Goal: Information Seeking & Learning: Learn about a topic

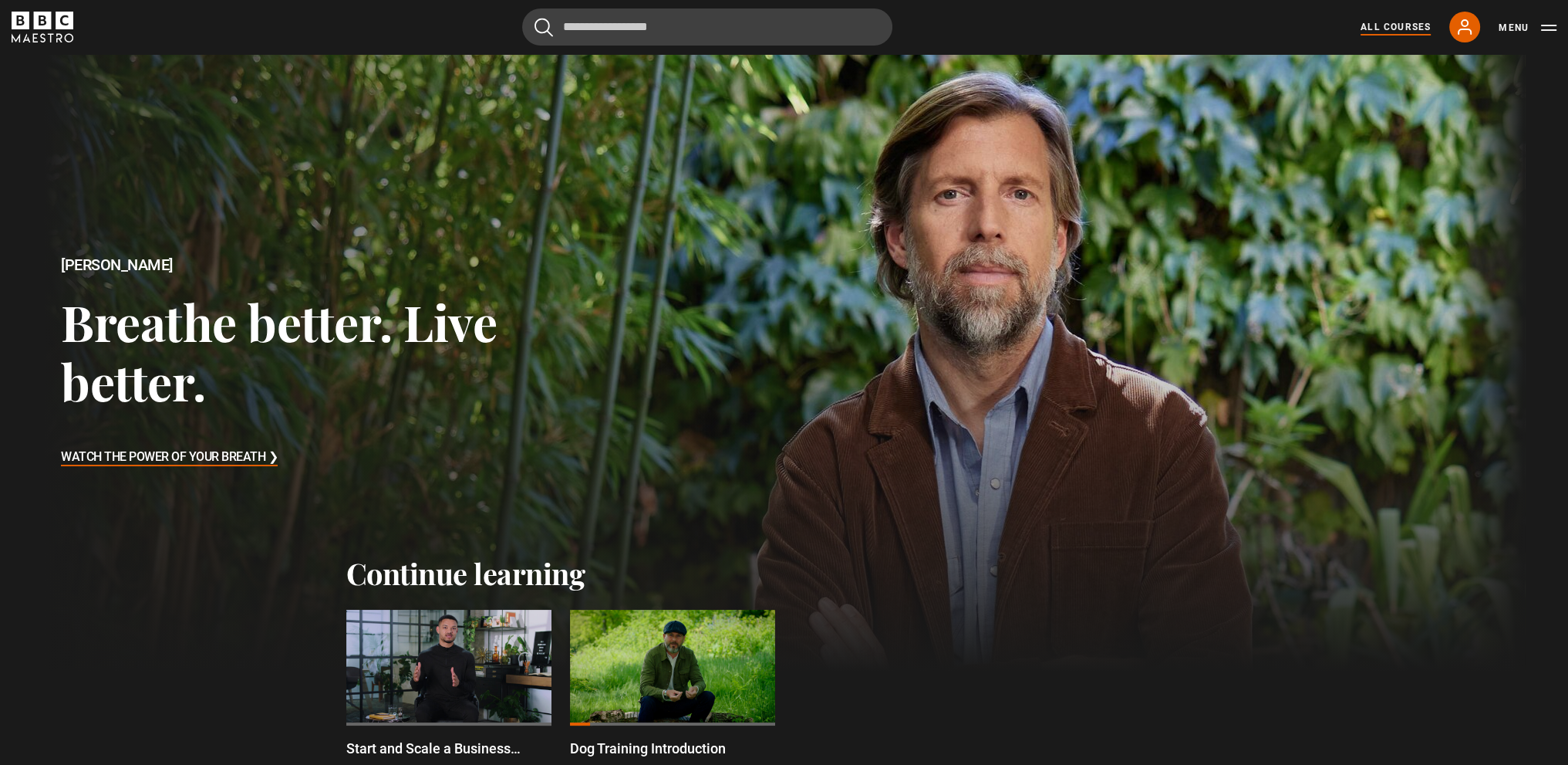
click at [1391, 33] on link "All Courses" at bounding box center [1396, 27] width 70 height 14
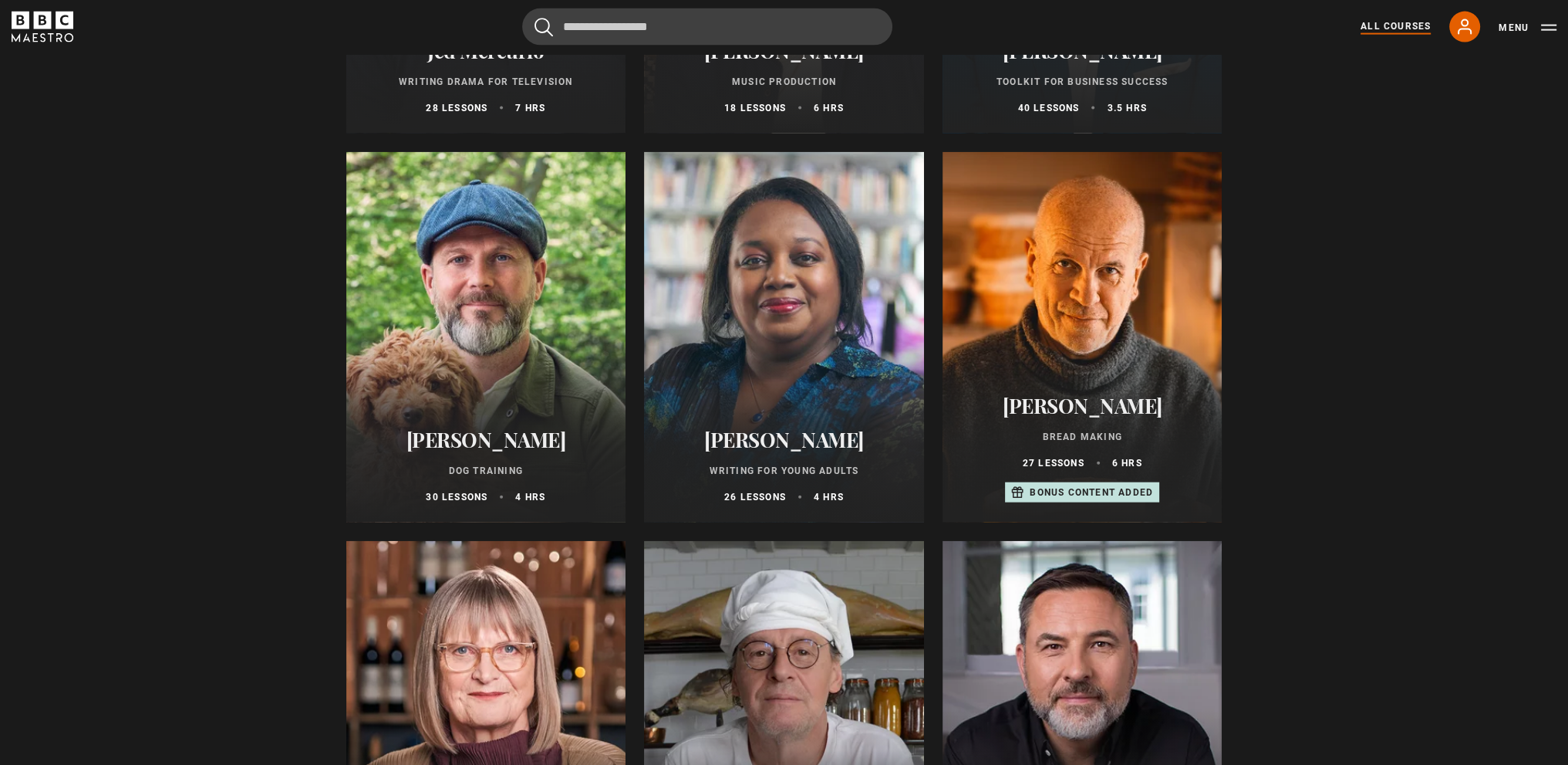
scroll to position [4785, 0]
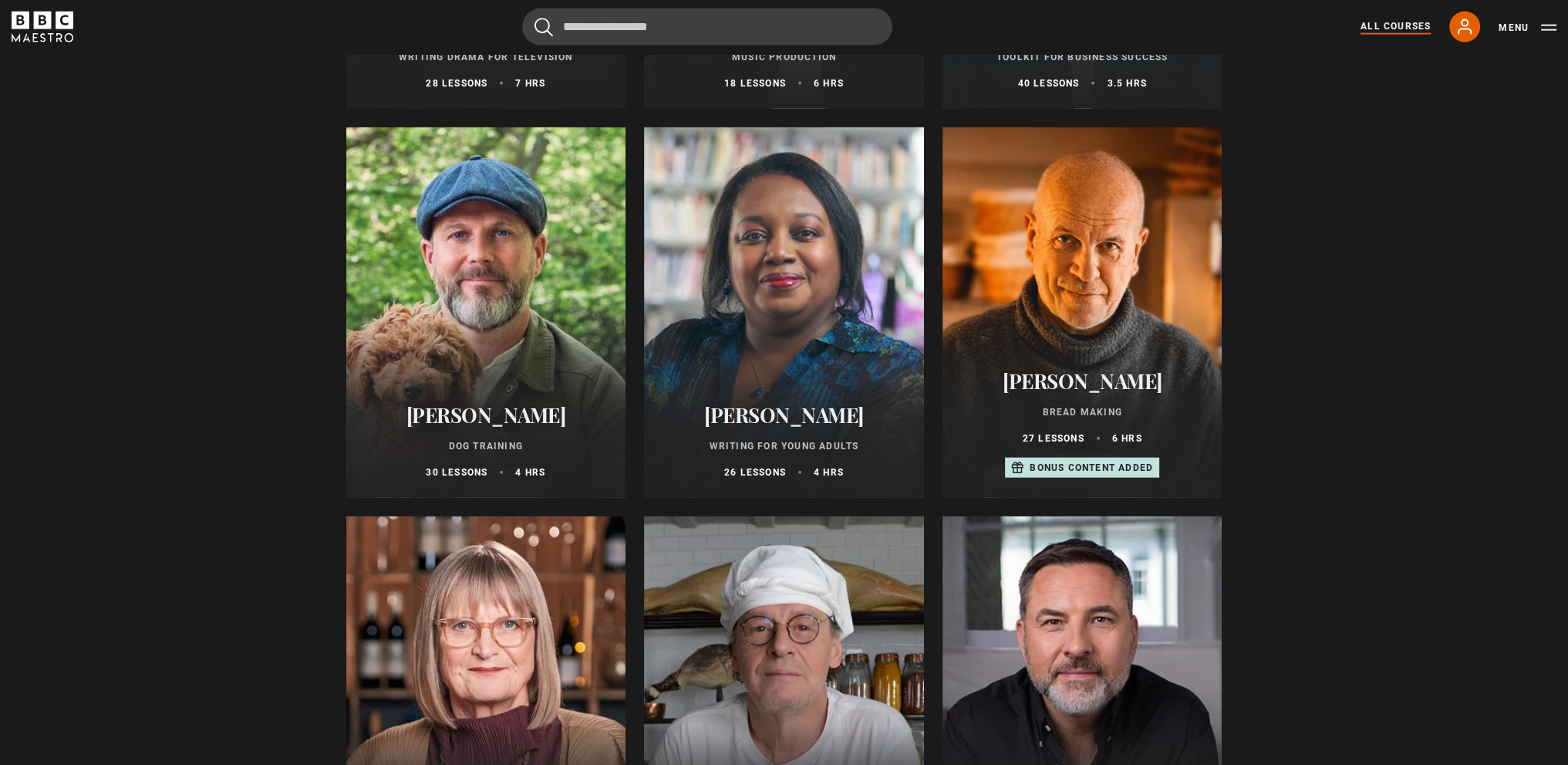
click at [562, 358] on div at bounding box center [486, 312] width 280 height 370
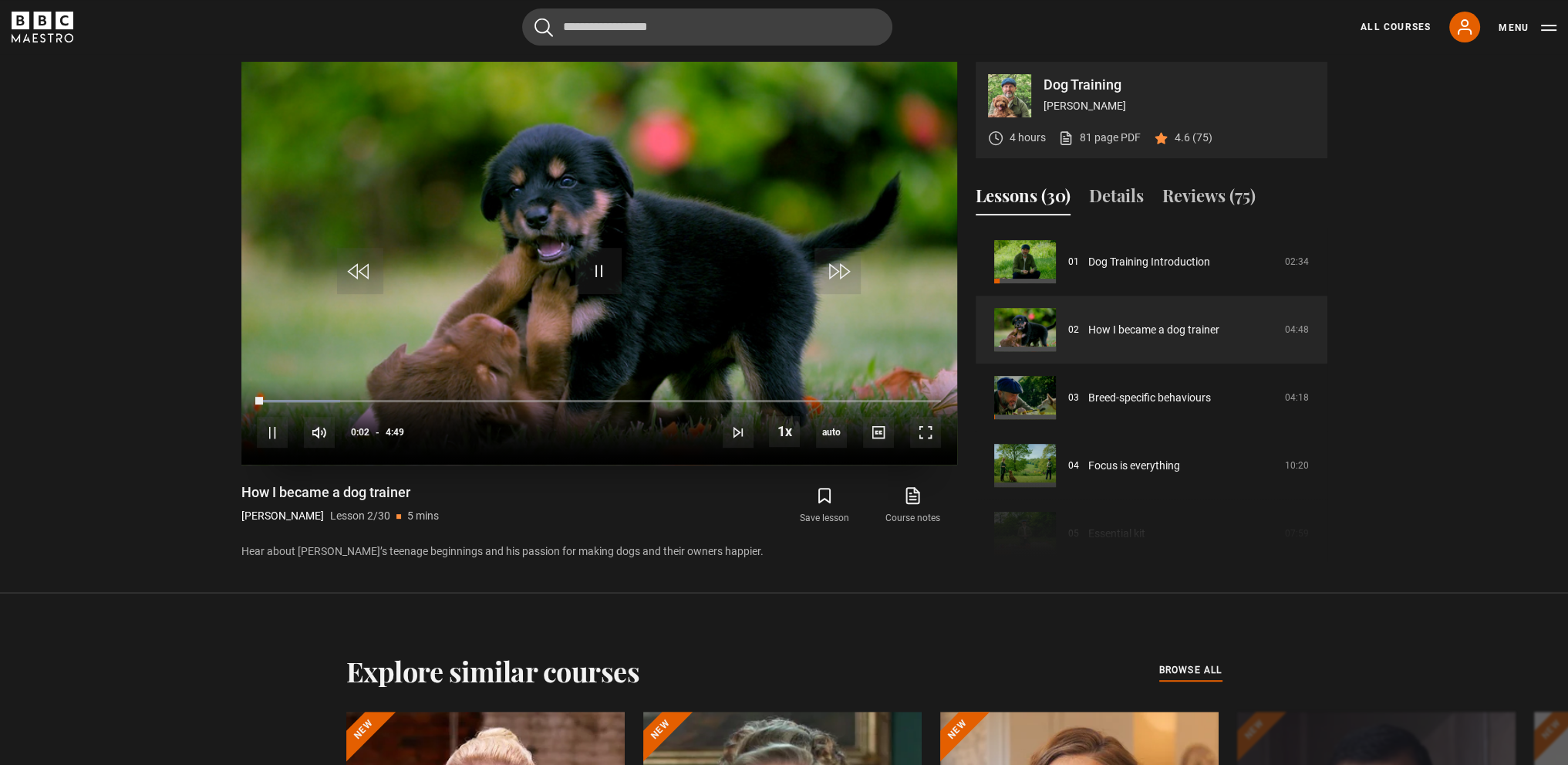
click at [485, 311] on video "Video Player" at bounding box center [599, 263] width 716 height 403
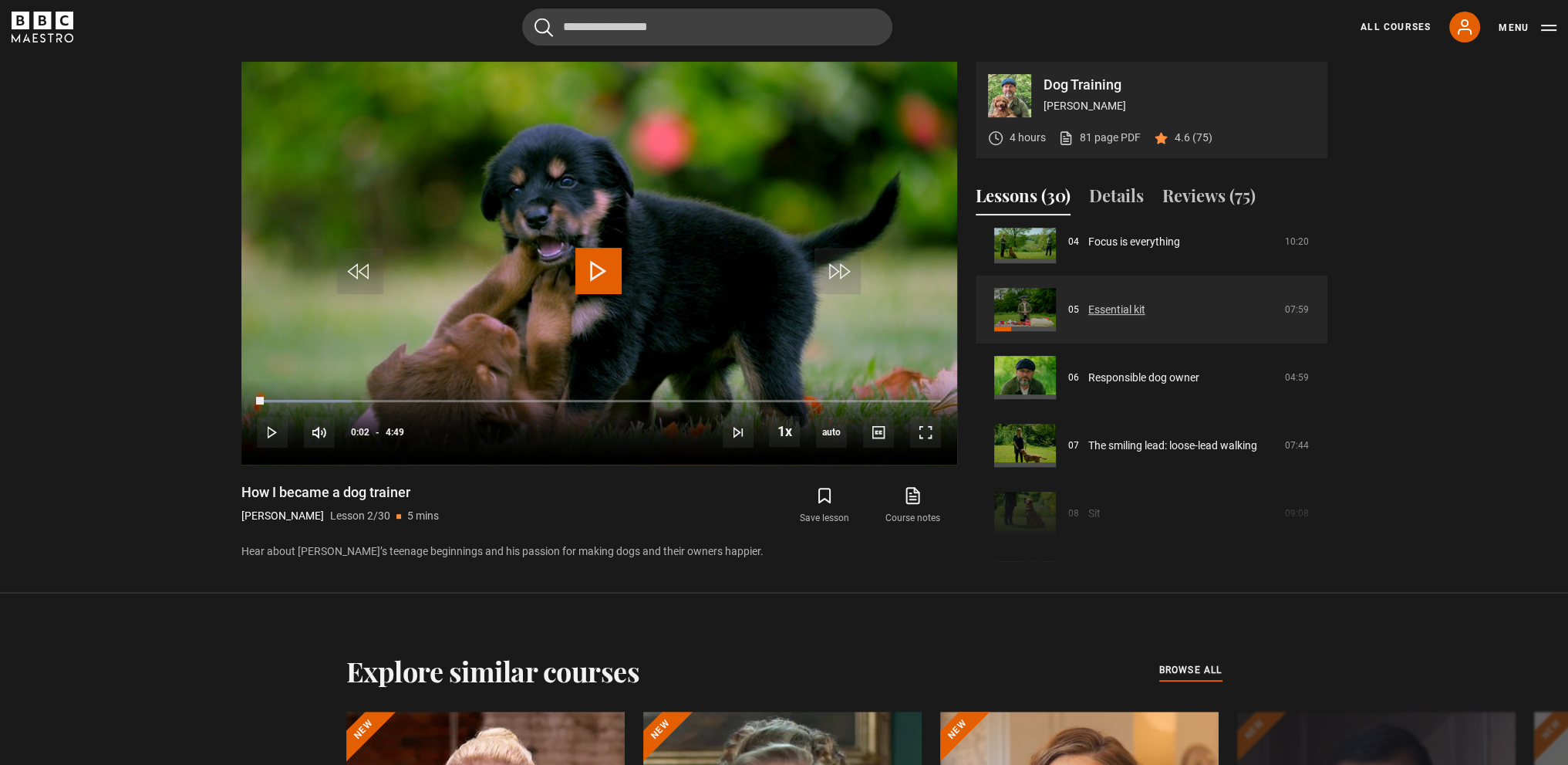
scroll to position [300, 0]
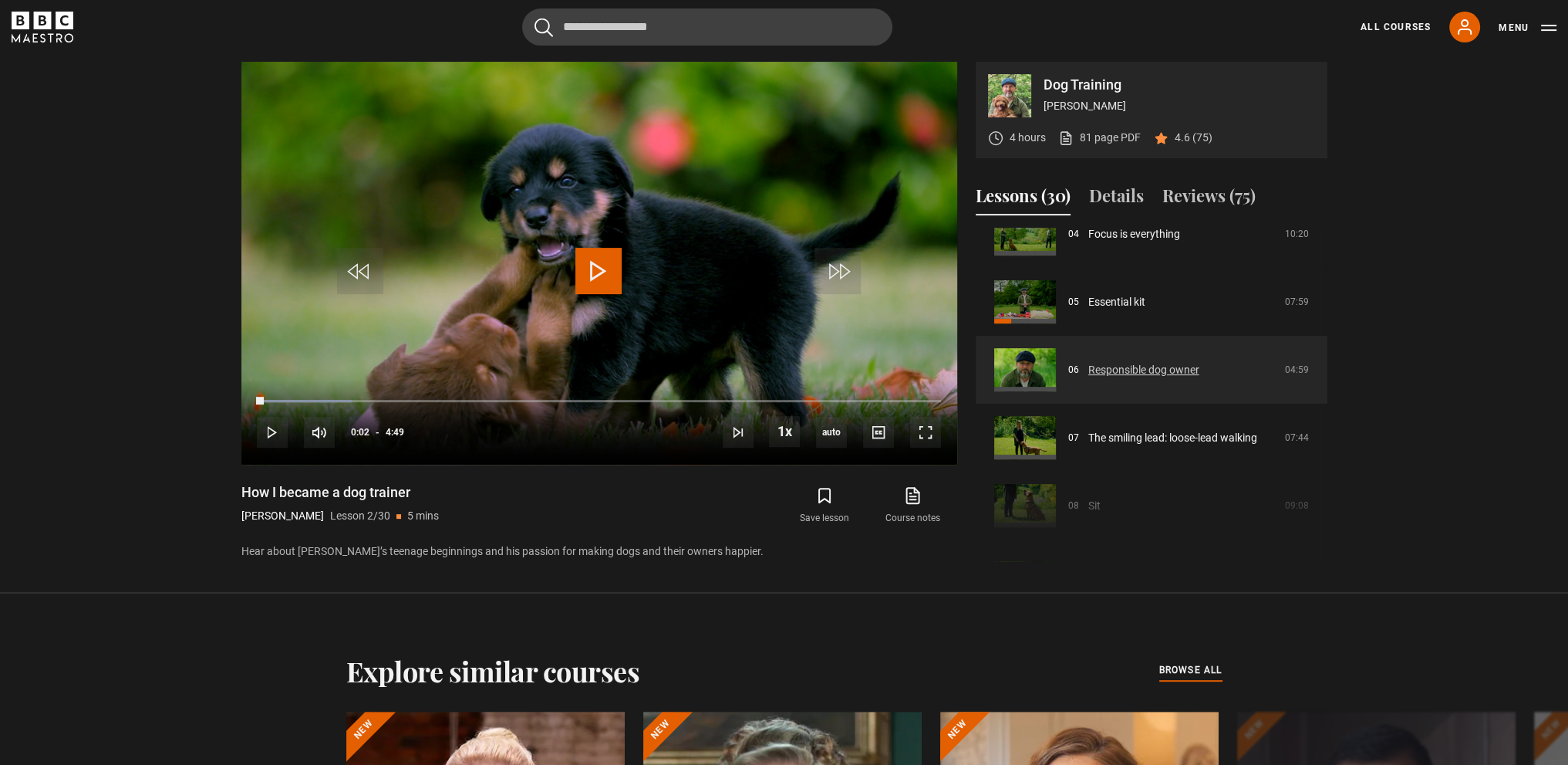
click at [1152, 374] on link "Responsible dog owner" at bounding box center [1144, 369] width 111 height 16
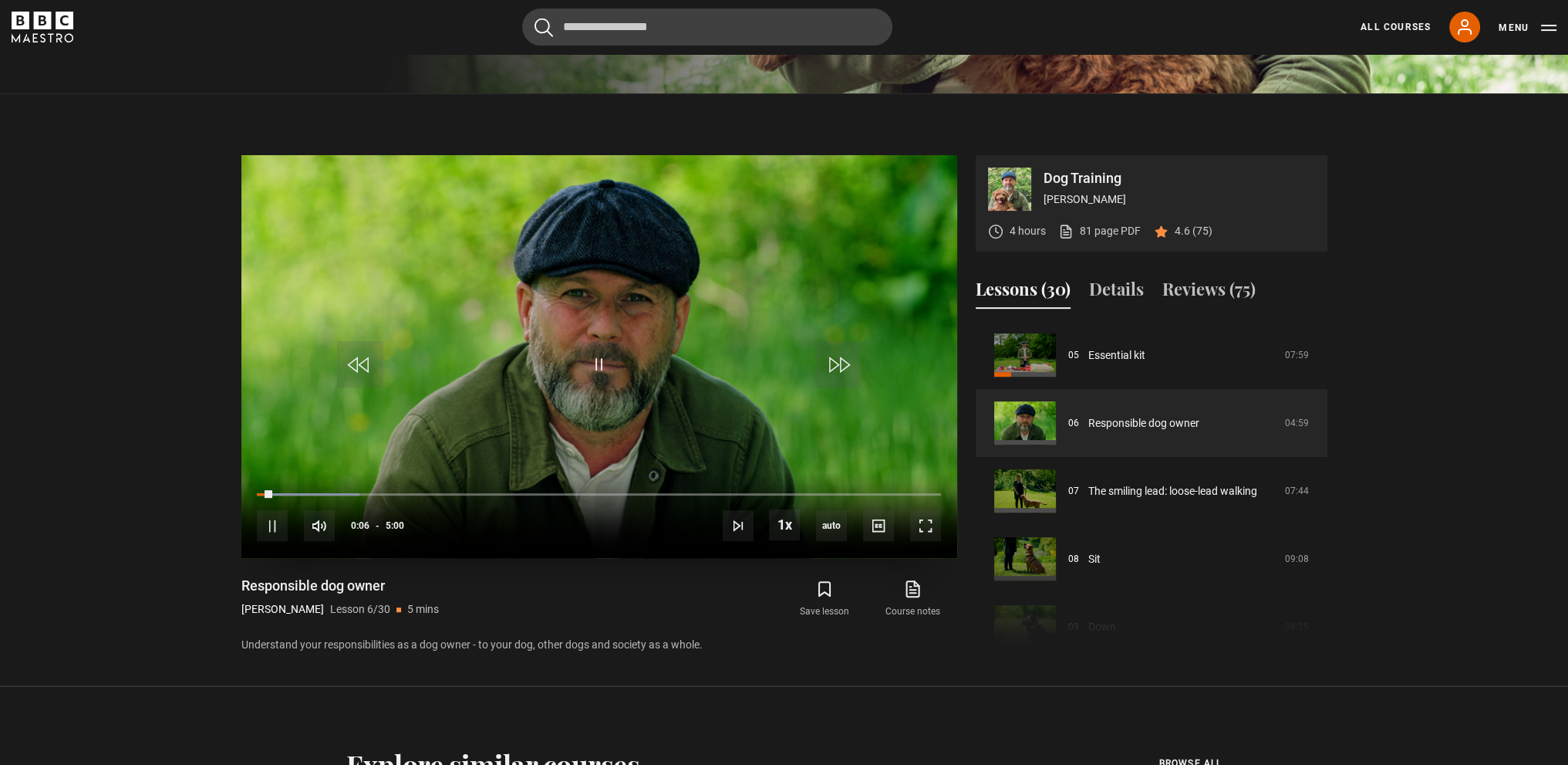
scroll to position [619, 0]
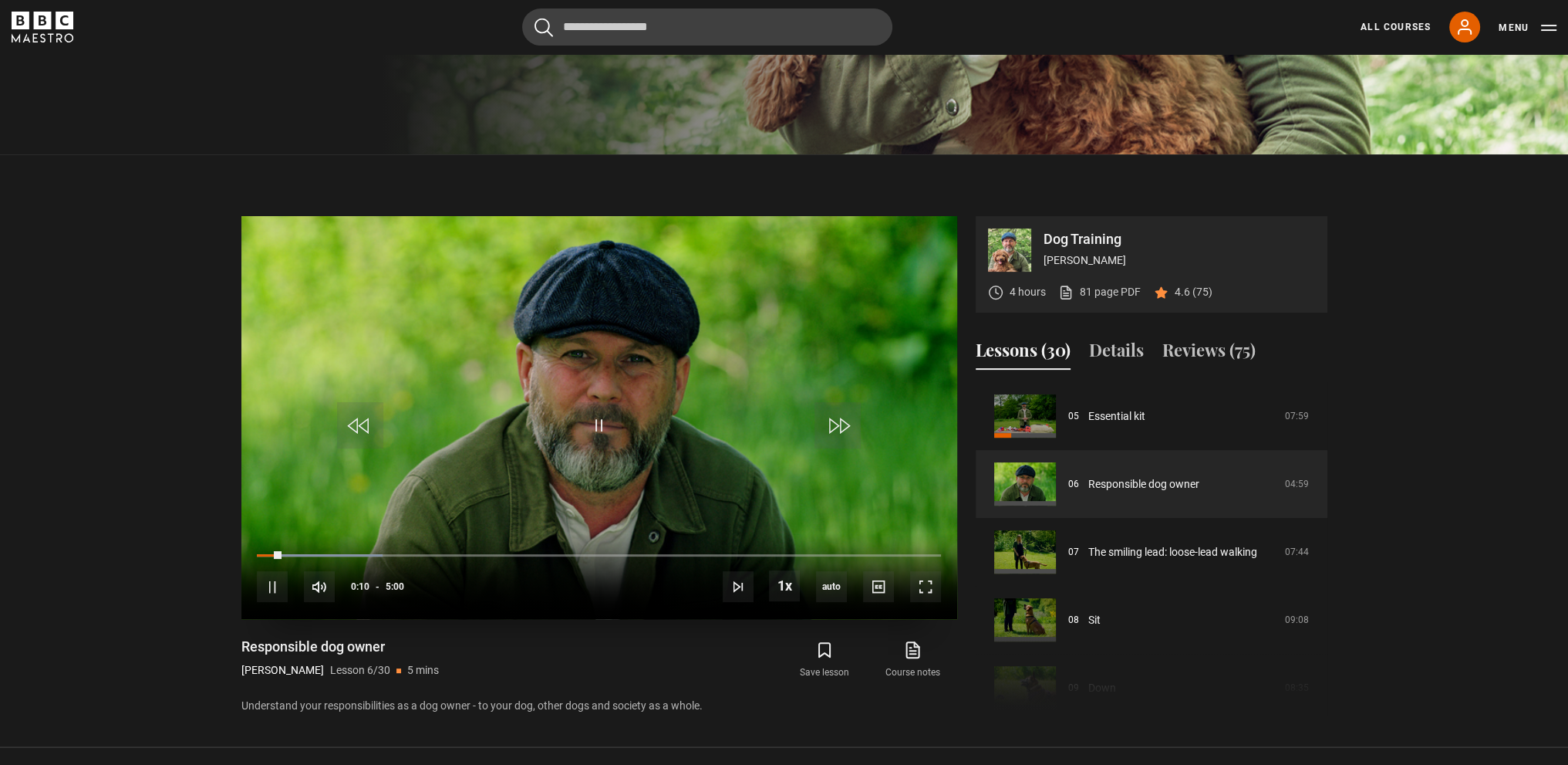
click at [878, 402] on video "Video Player" at bounding box center [599, 417] width 716 height 403
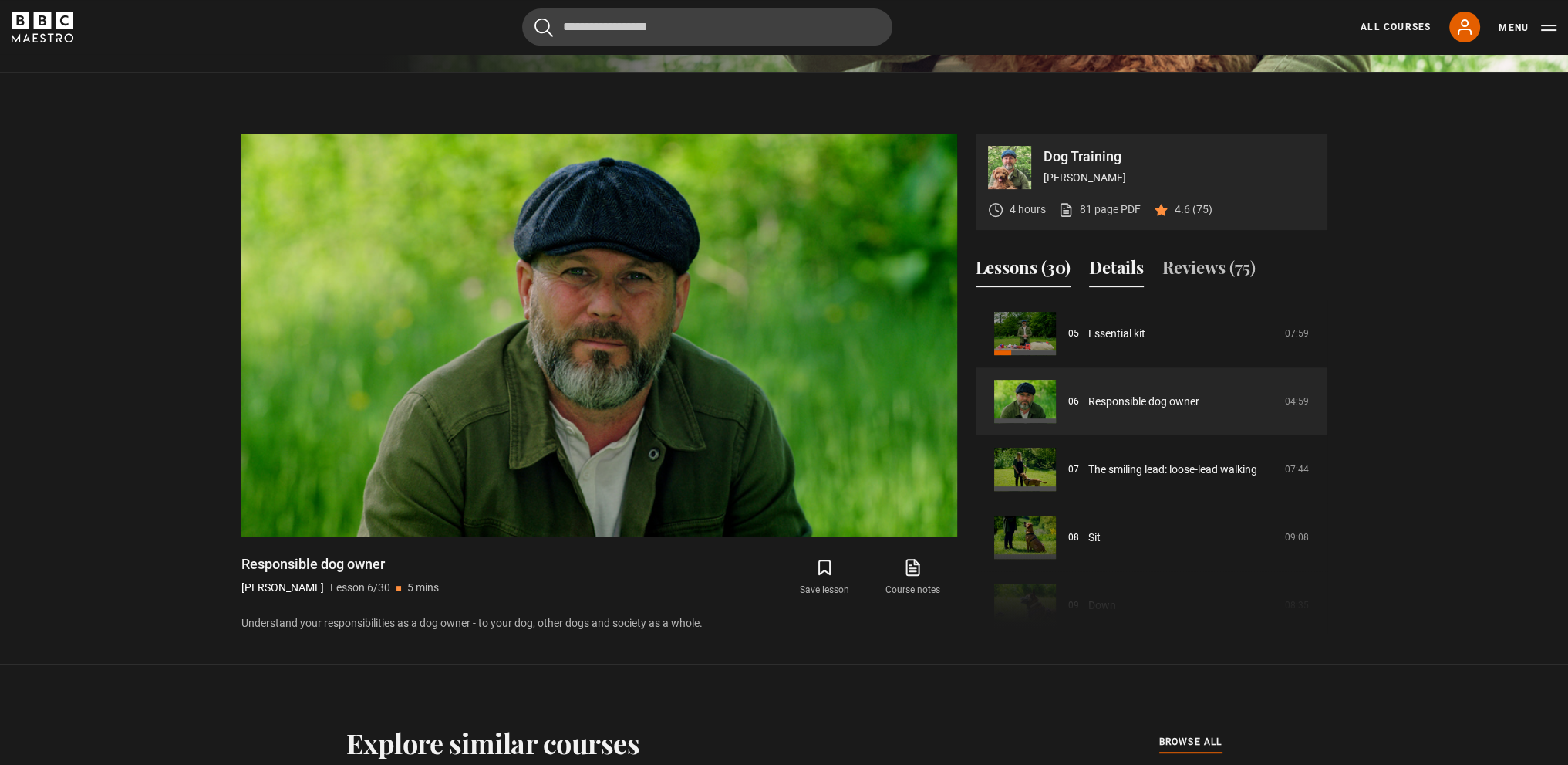
scroll to position [773, 0]
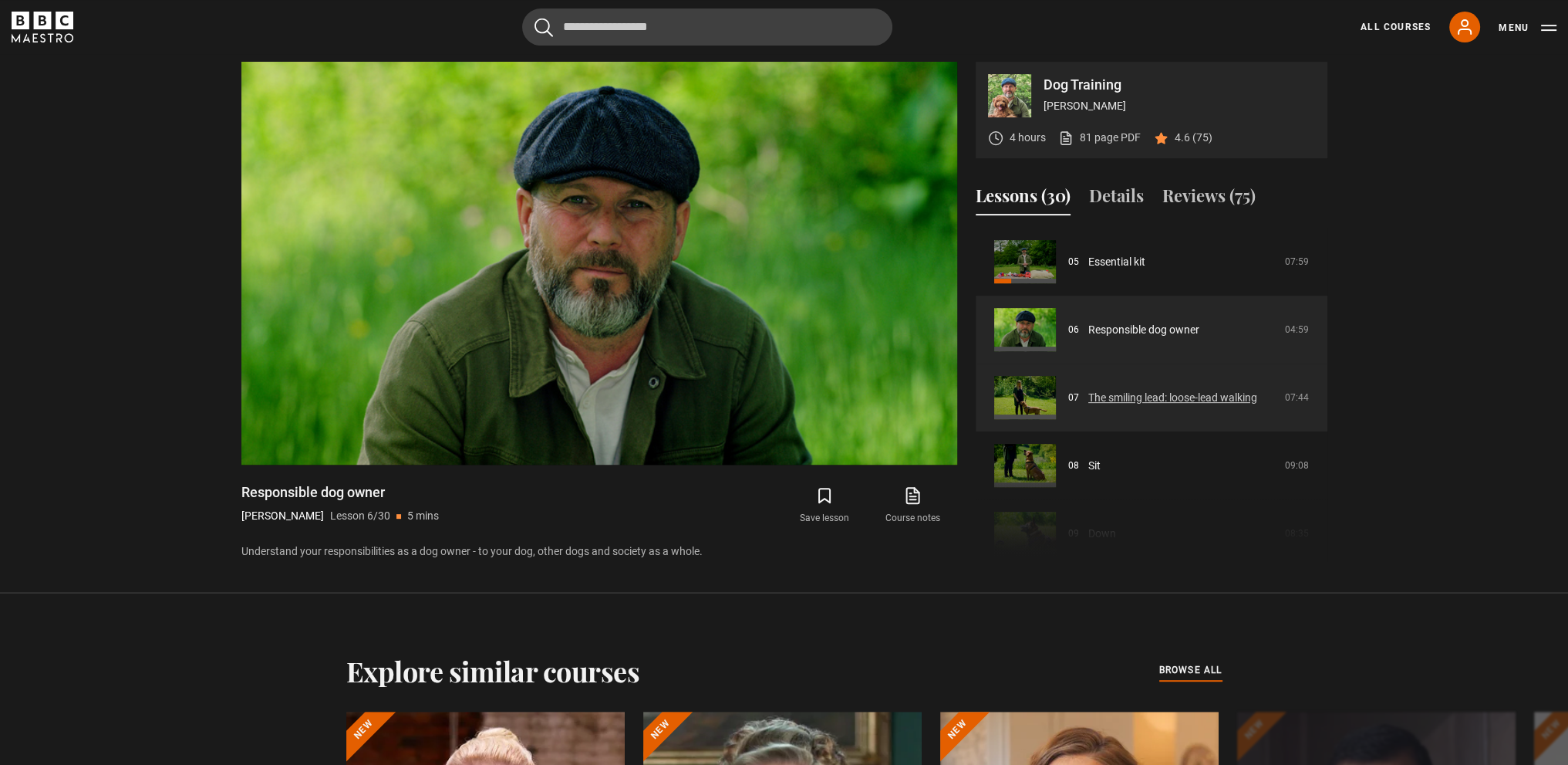
click at [1195, 397] on link "The smiling lead: loose-lead walking" at bounding box center [1173, 397] width 169 height 16
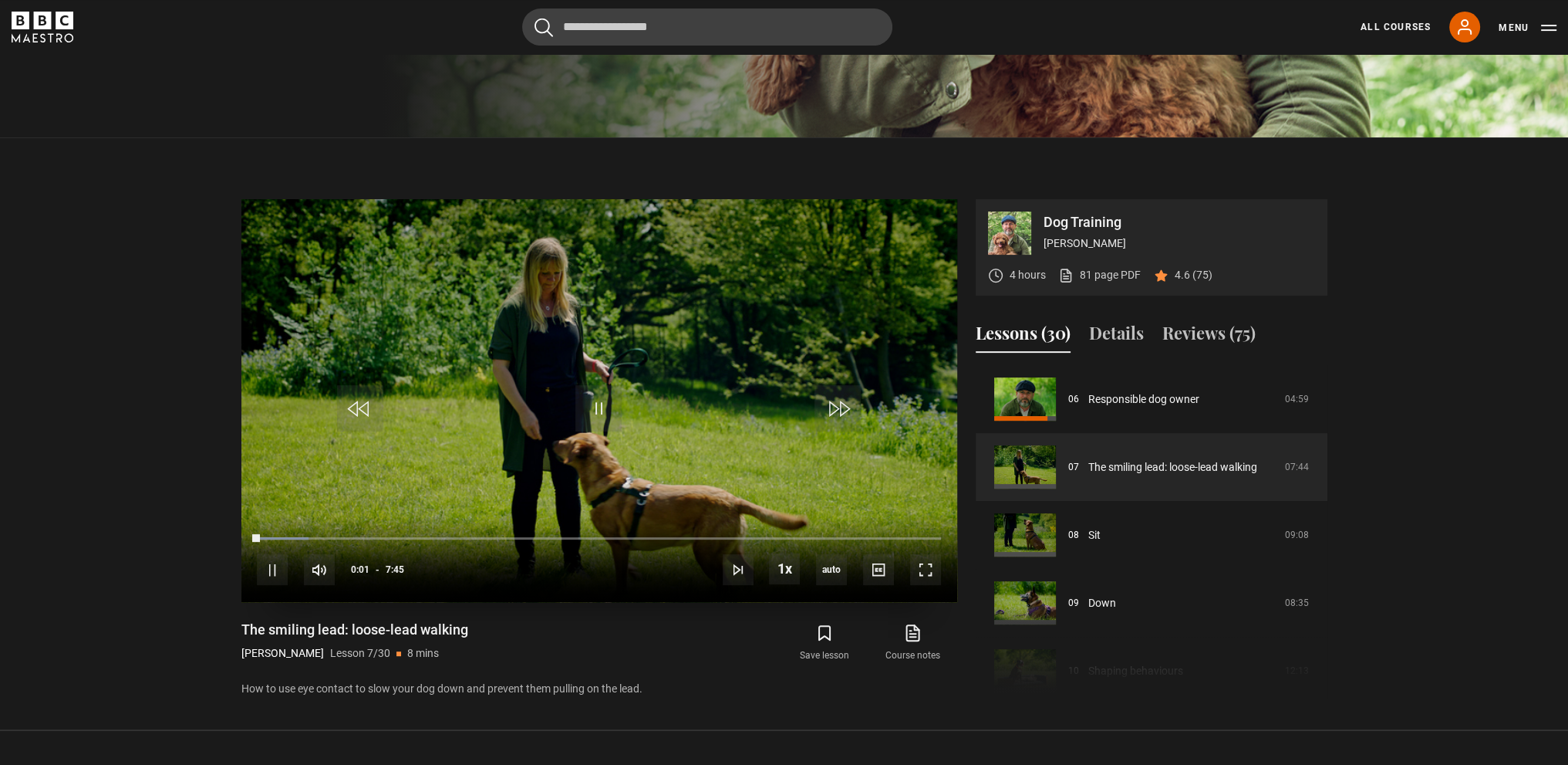
scroll to position [619, 0]
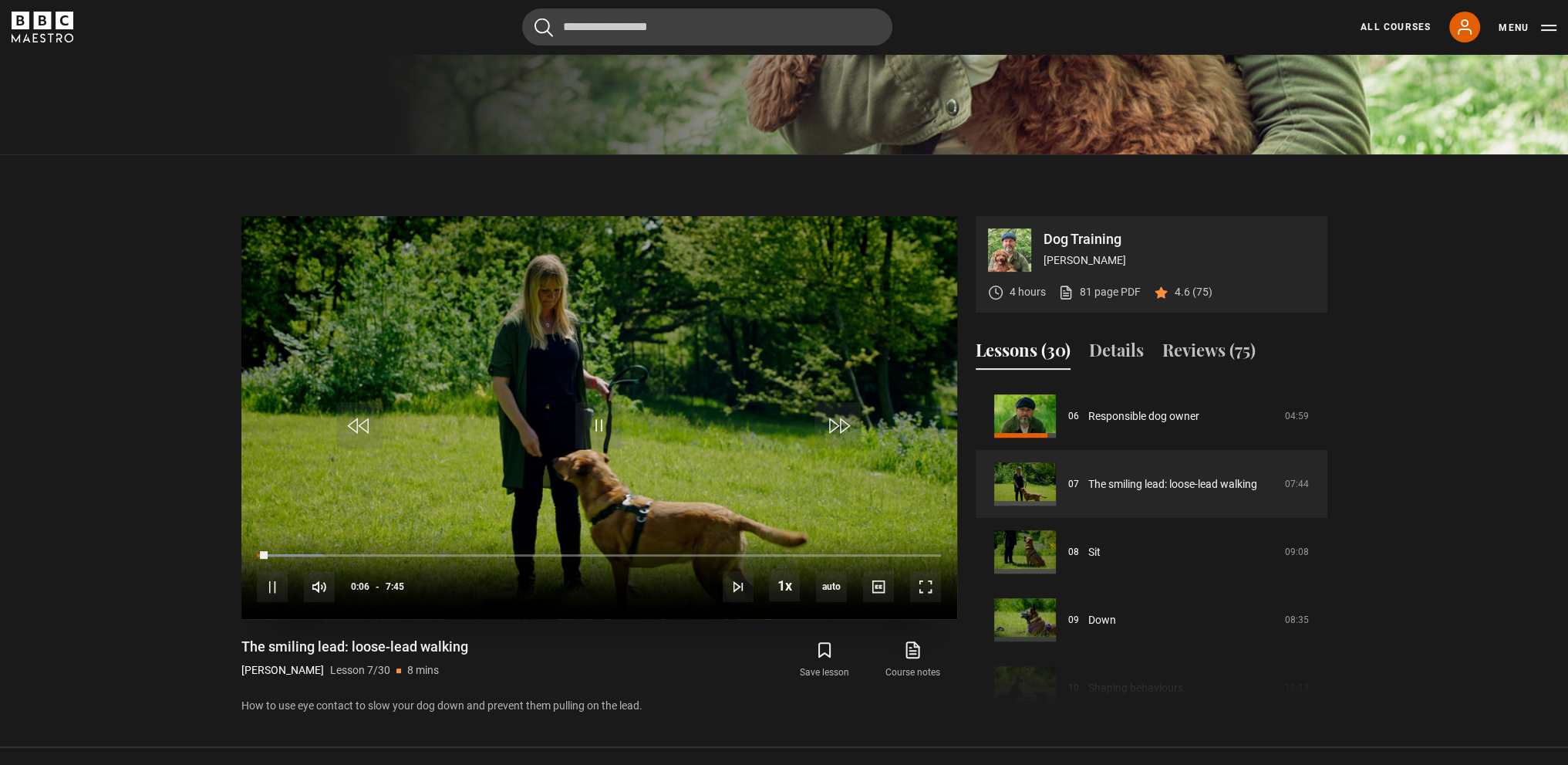
click at [916, 366] on video "Video Player" at bounding box center [599, 417] width 716 height 403
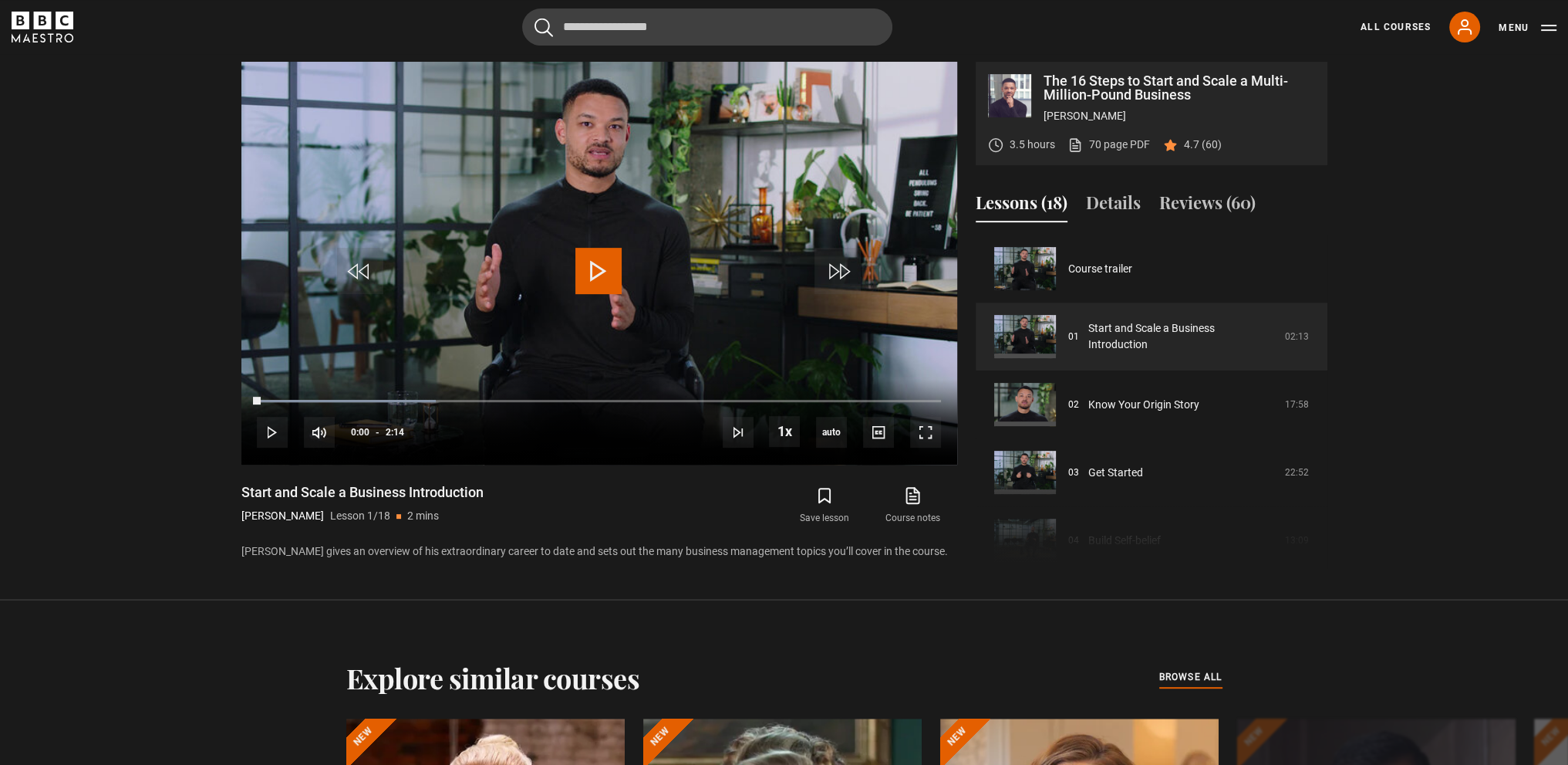
scroll to position [773, 0]
click at [1375, 15] on div "All Courses My Account Search Menu" at bounding box center [1449, 27] width 215 height 31
click at [1382, 29] on link "All Courses" at bounding box center [1396, 27] width 70 height 14
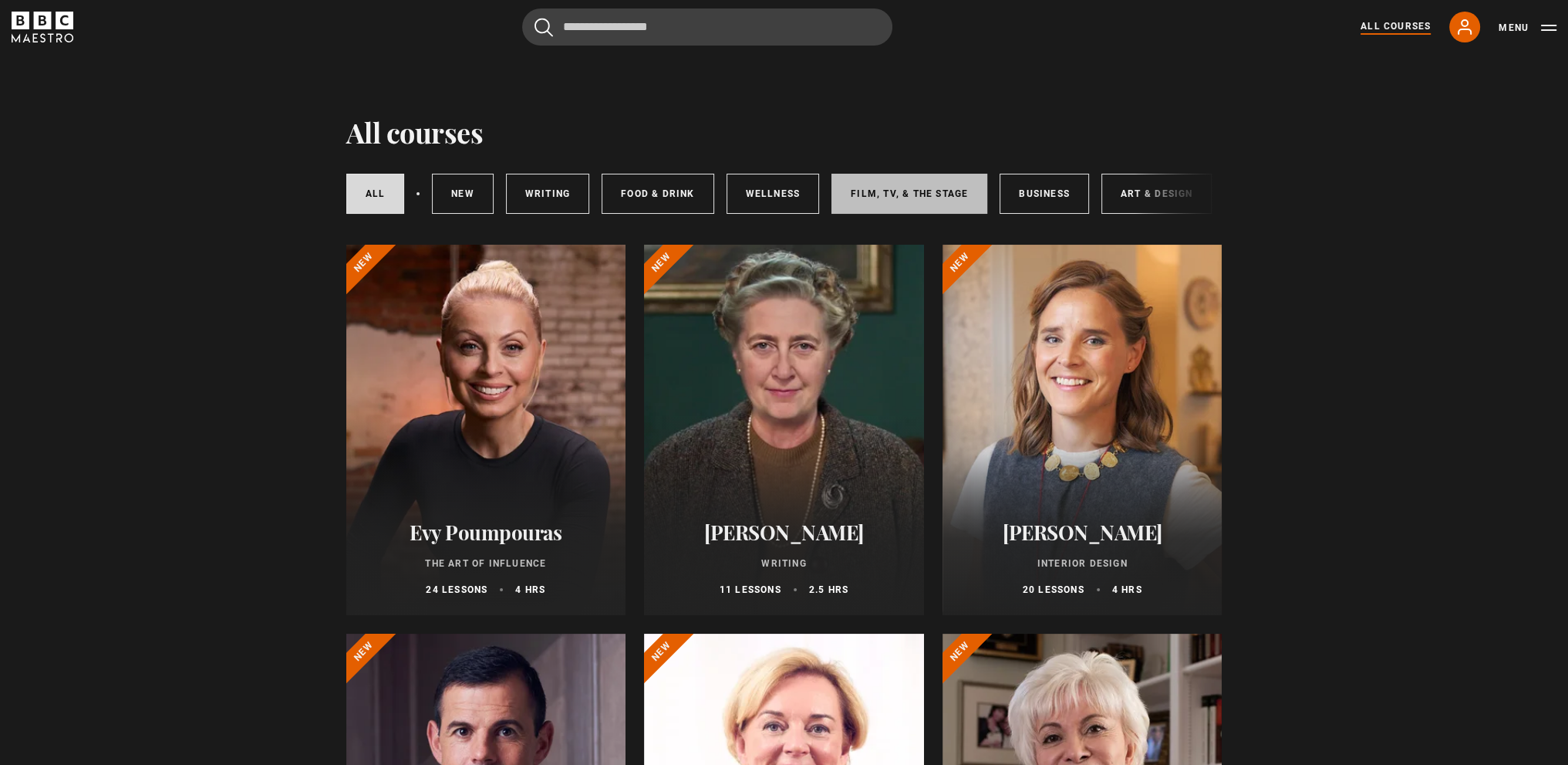
click at [869, 198] on link "Film, TV, & The Stage" at bounding box center [909, 194] width 156 height 40
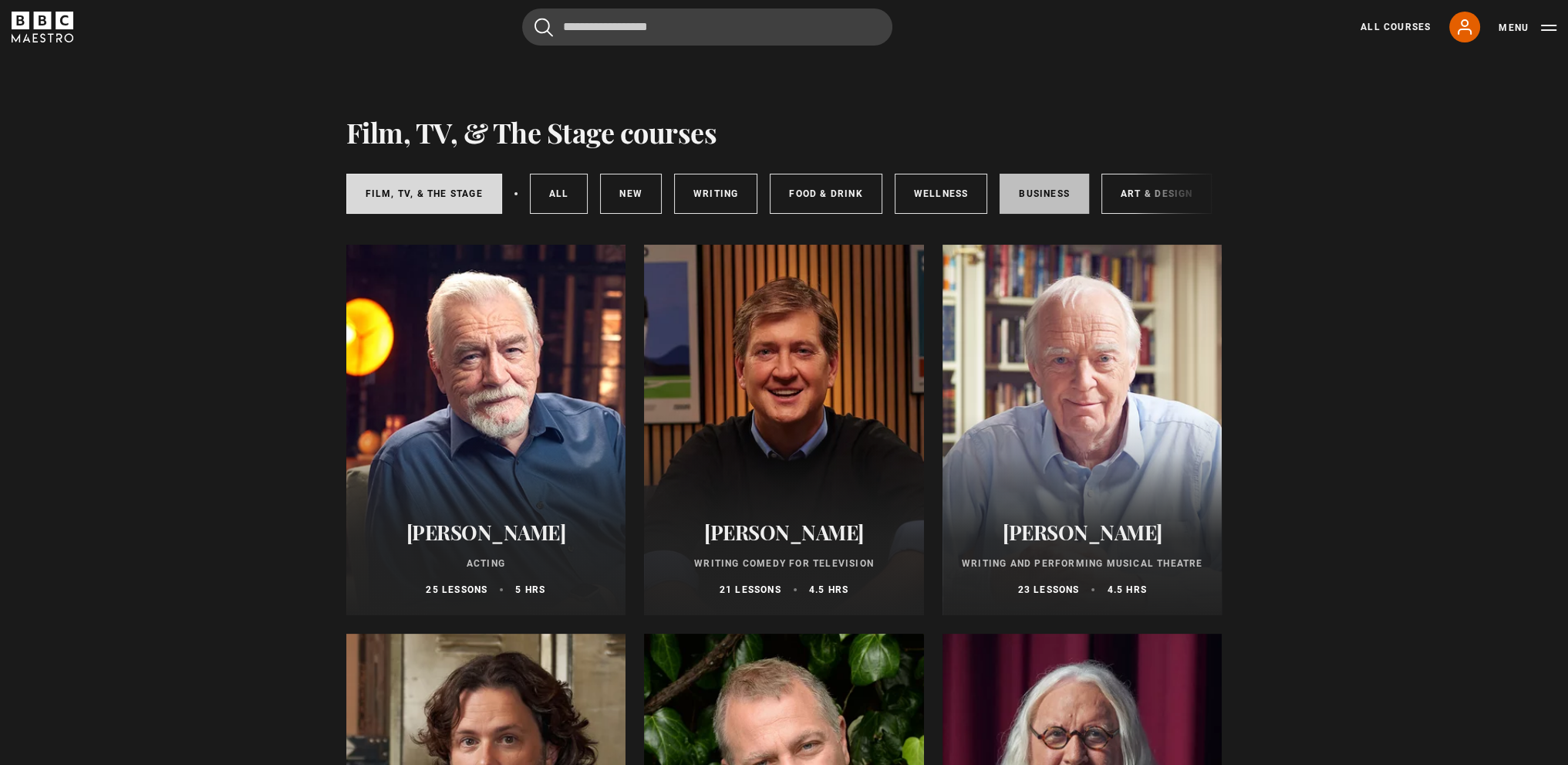
click at [1060, 204] on link "Business" at bounding box center [1045, 194] width 89 height 40
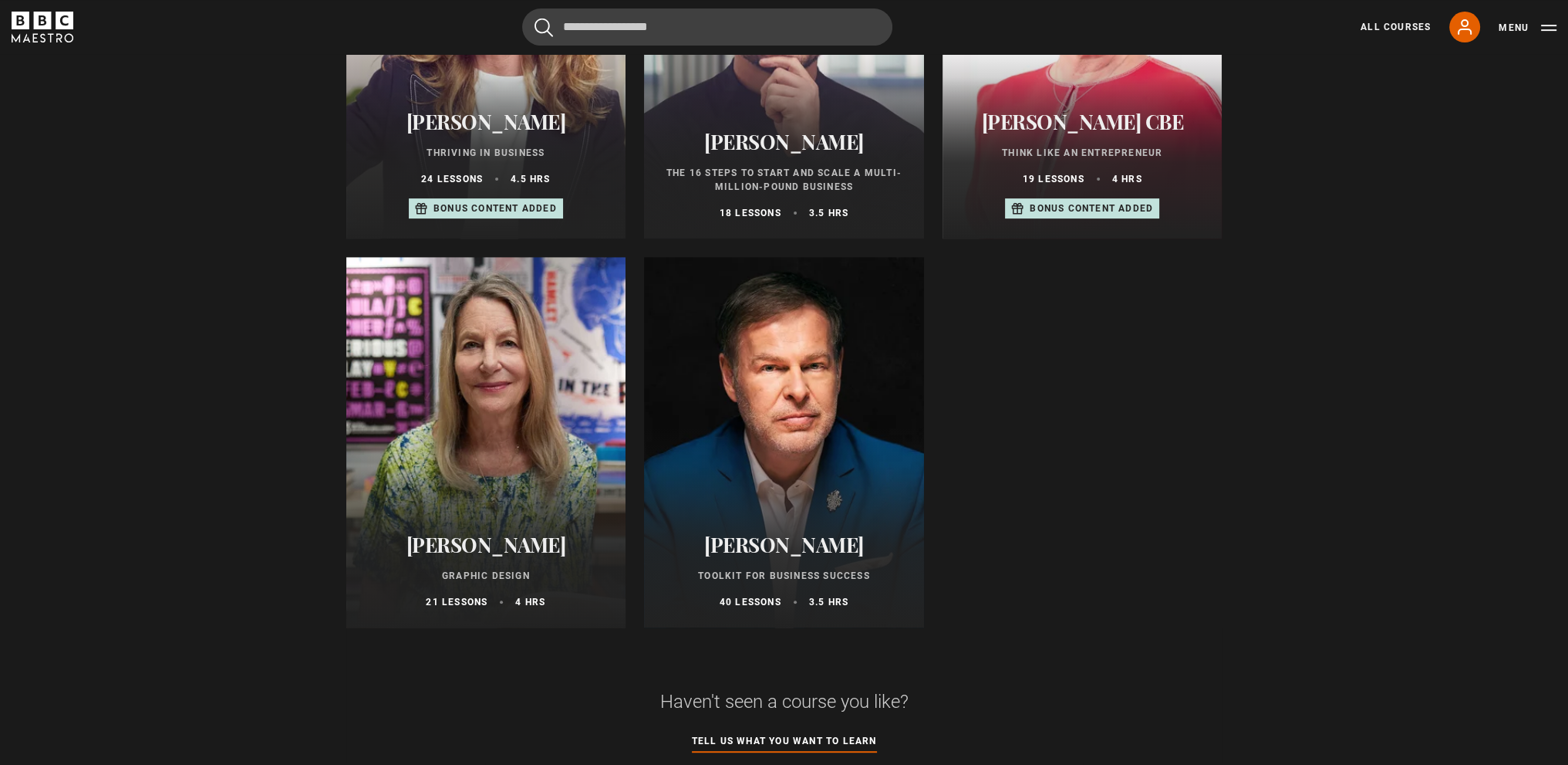
scroll to position [772, 0]
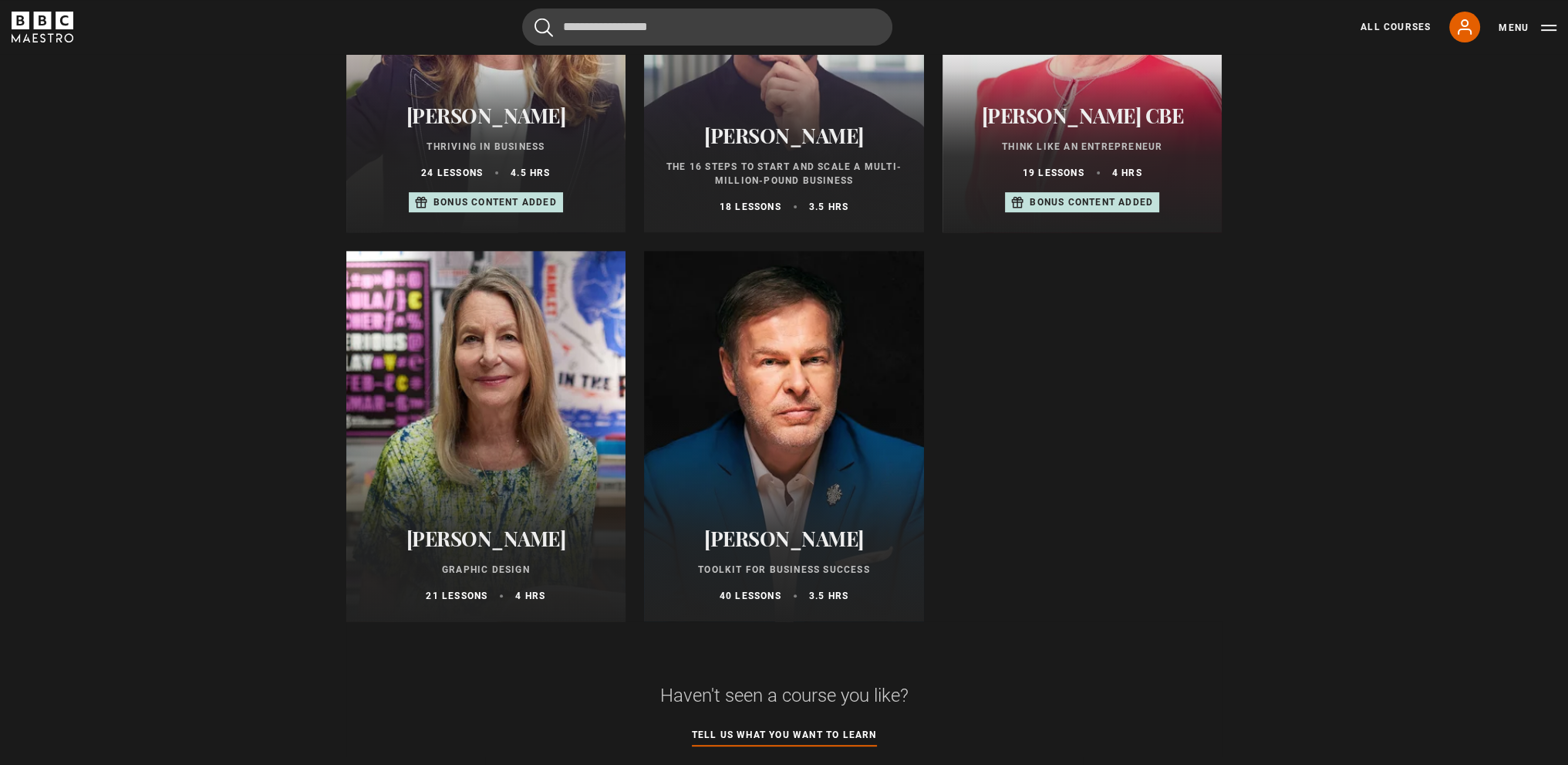
click at [860, 336] on div at bounding box center [784, 436] width 280 height 370
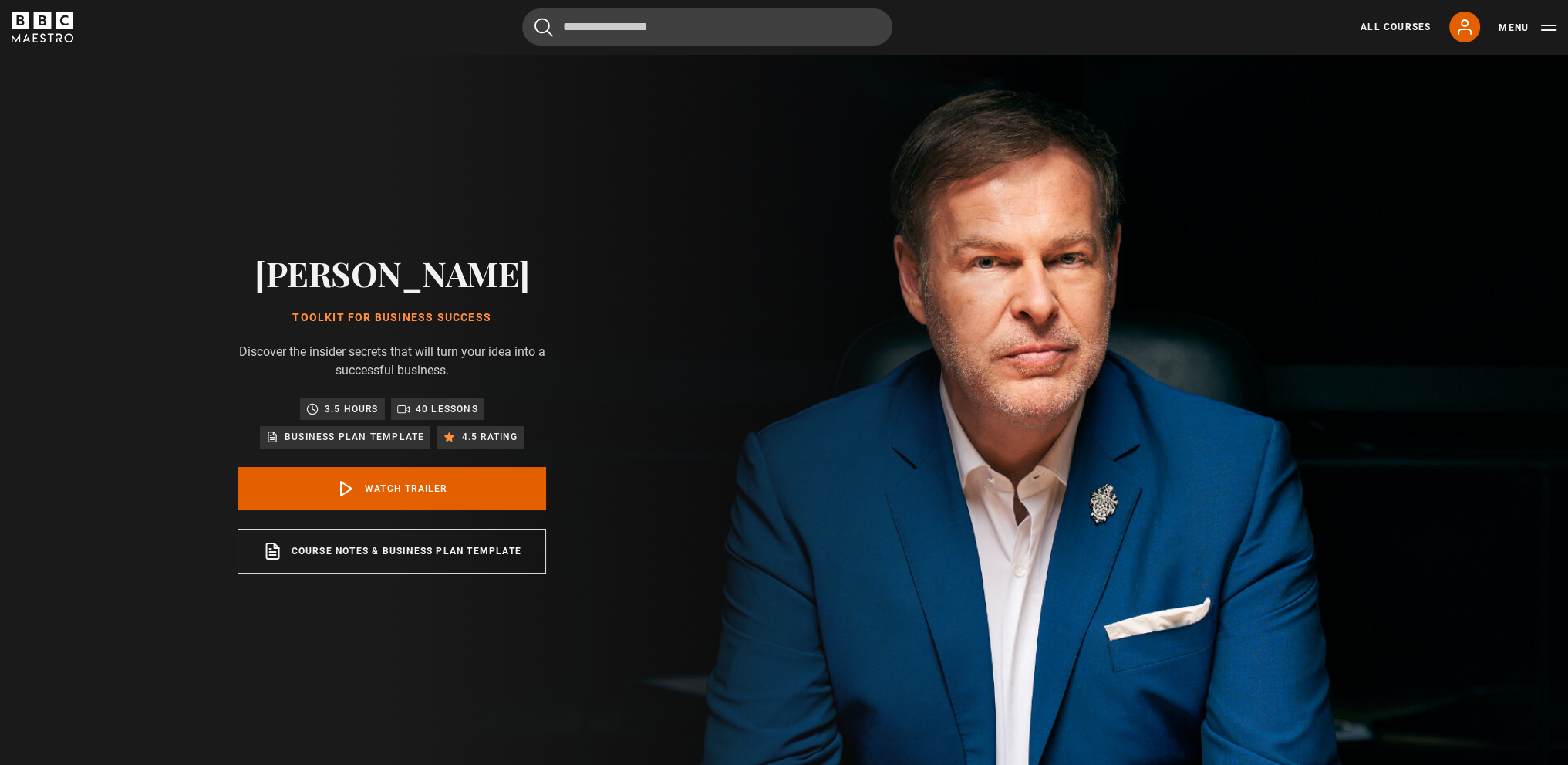
scroll to position [77, 0]
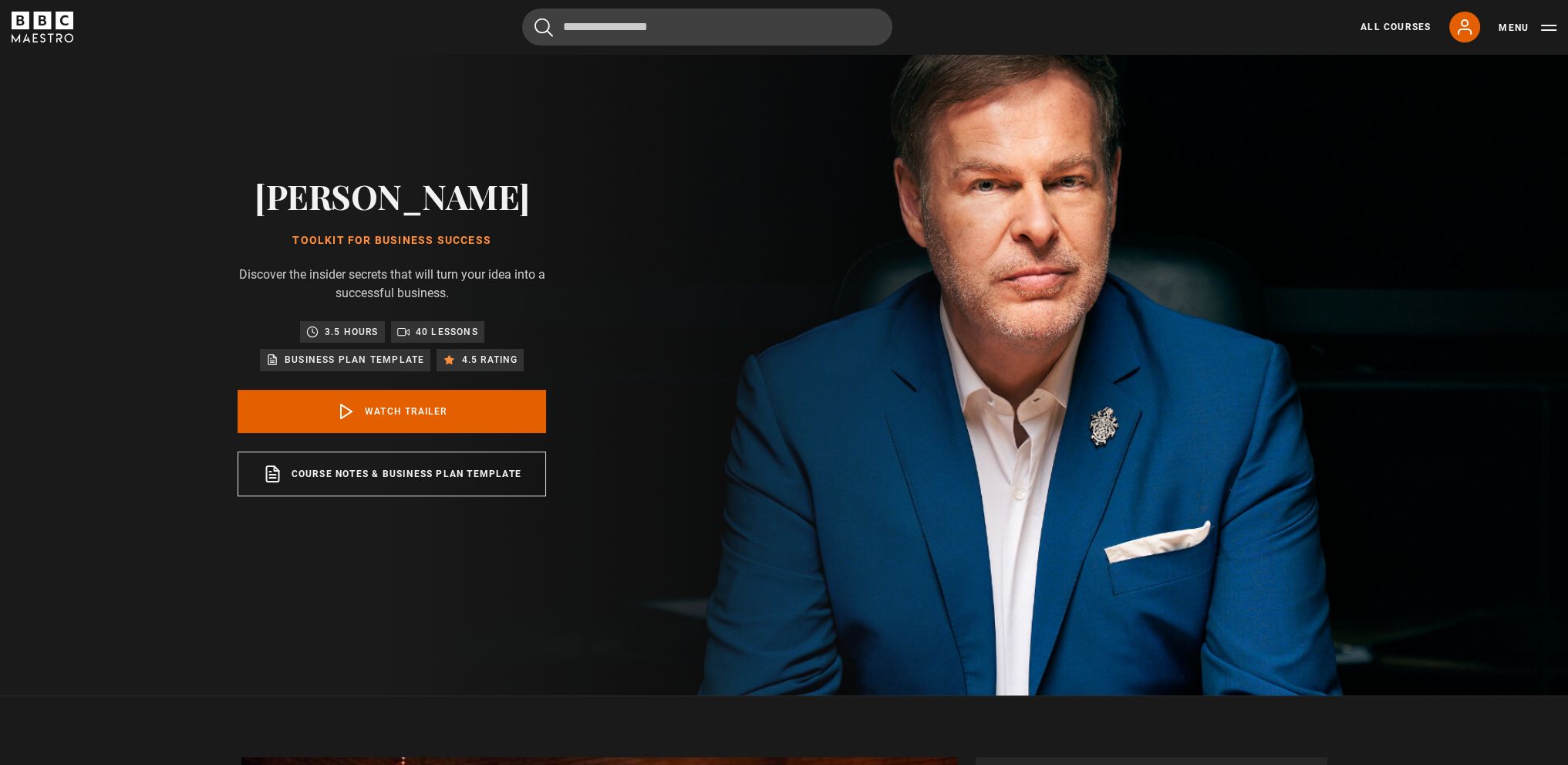
drag, startPoint x: 1228, startPoint y: 13, endPoint x: 1221, endPoint y: 16, distance: 7.6
click at [1221, 16] on header "Cancel Courses Previous courses Next courses Agatha Christie Writing 12 Related…" at bounding box center [784, 27] width 1568 height 54
